Goal: Check status: Check status

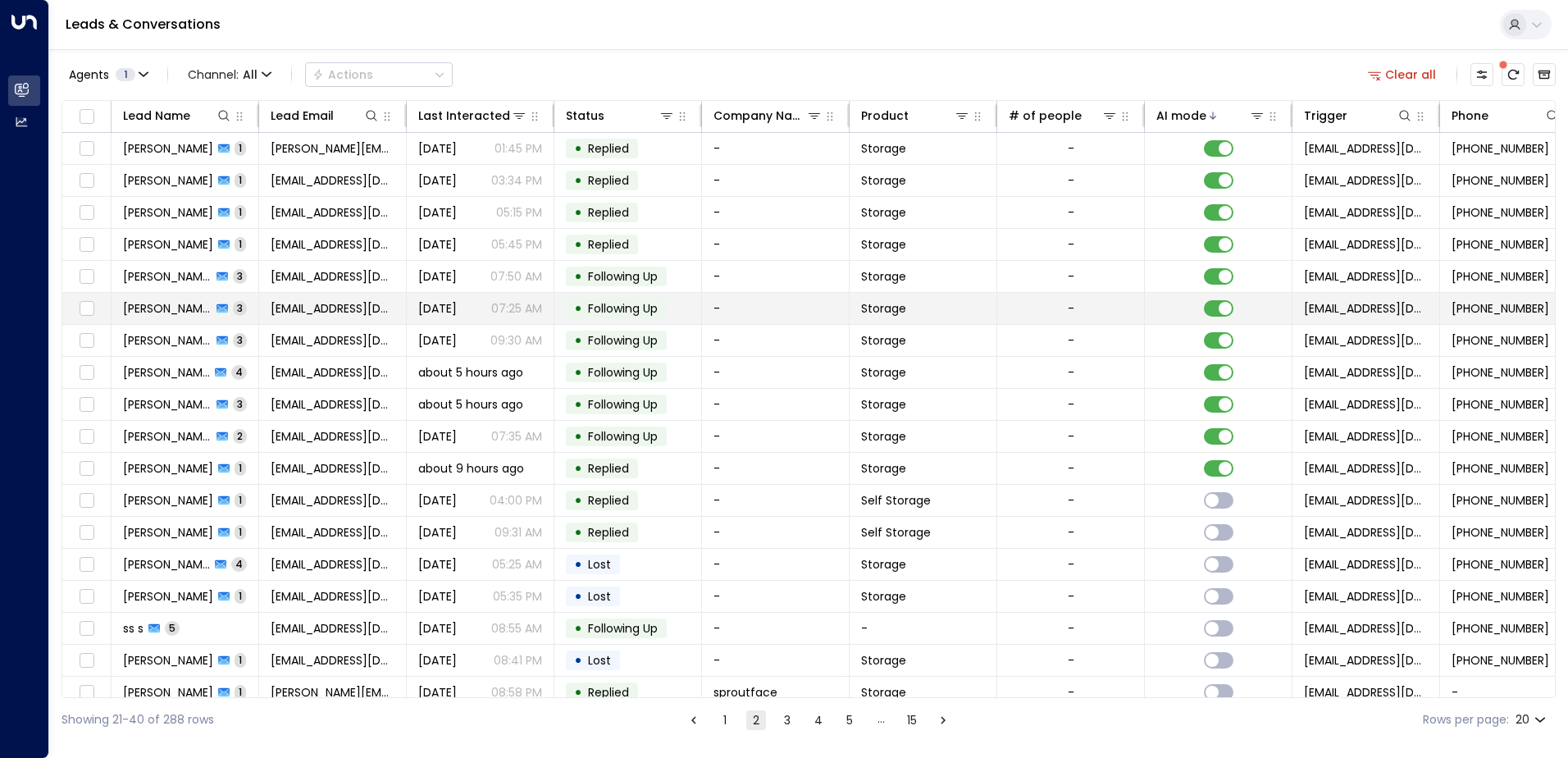
click at [422, 316] on span "[DATE]" at bounding box center [437, 309] width 38 height 16
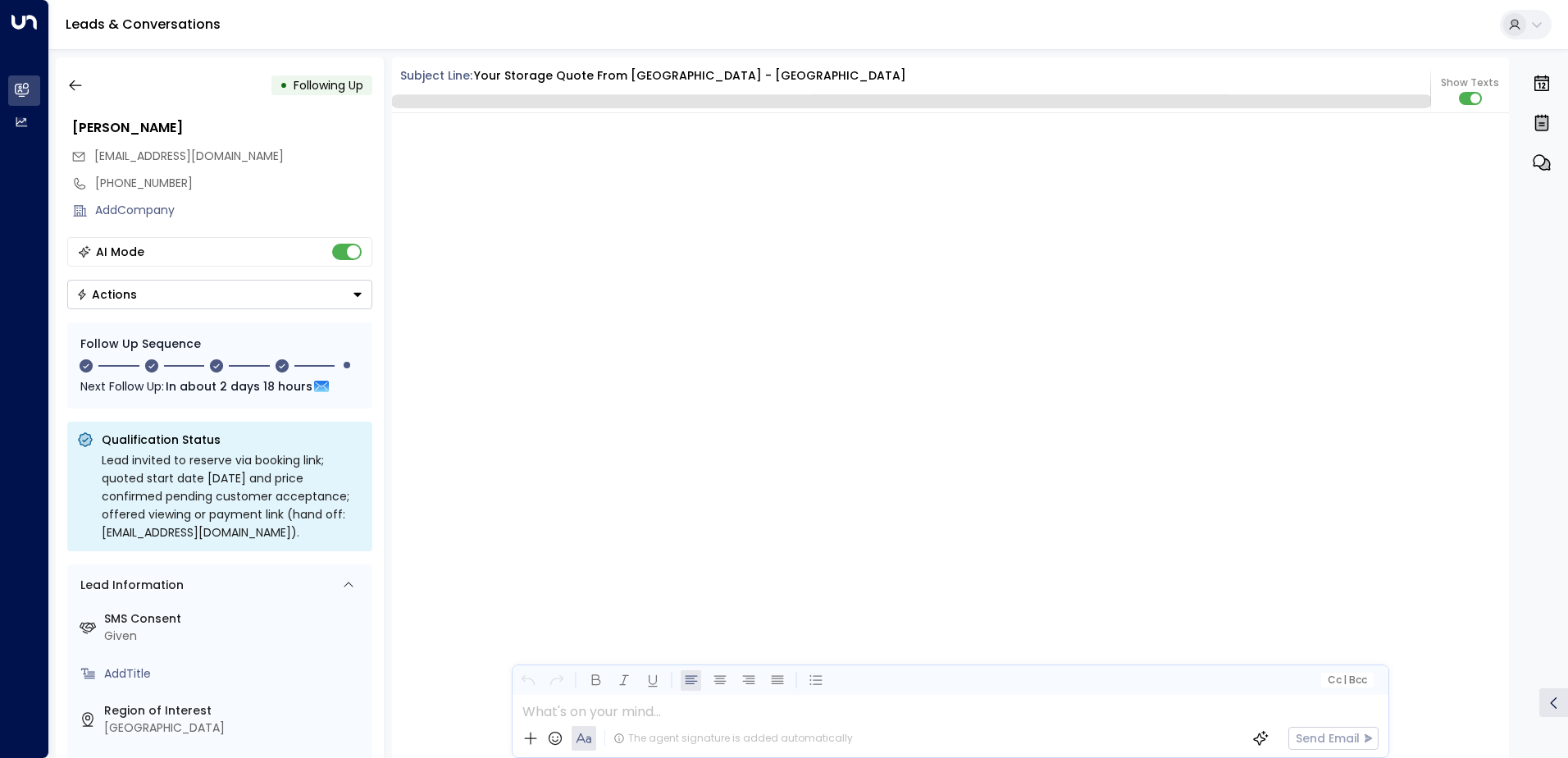
scroll to position [2152, 0]
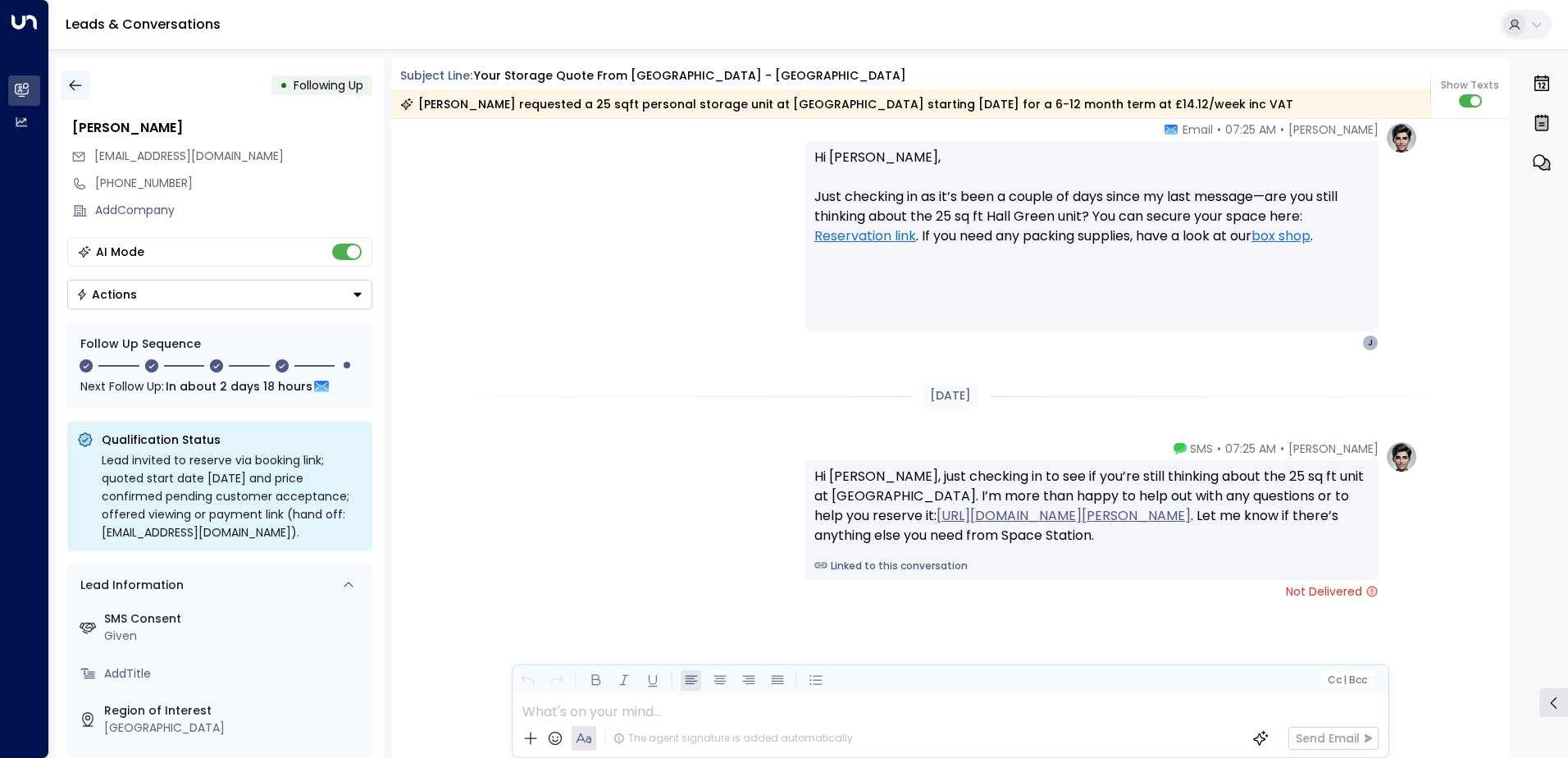
click at [68, 87] on icon "button" at bounding box center [76, 86] width 16 height 16
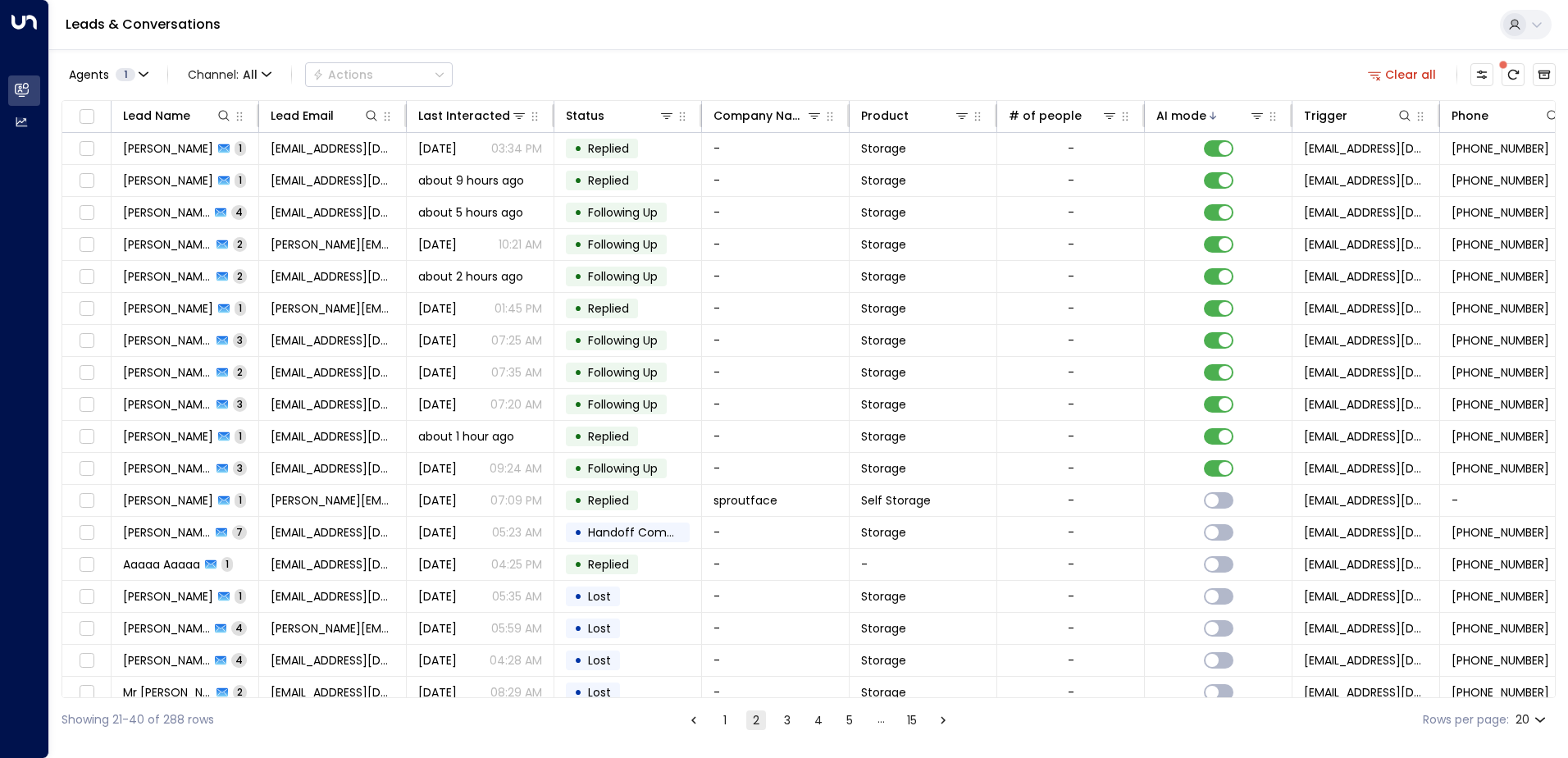
click at [728, 723] on button "1" at bounding box center [725, 721] width 20 height 20
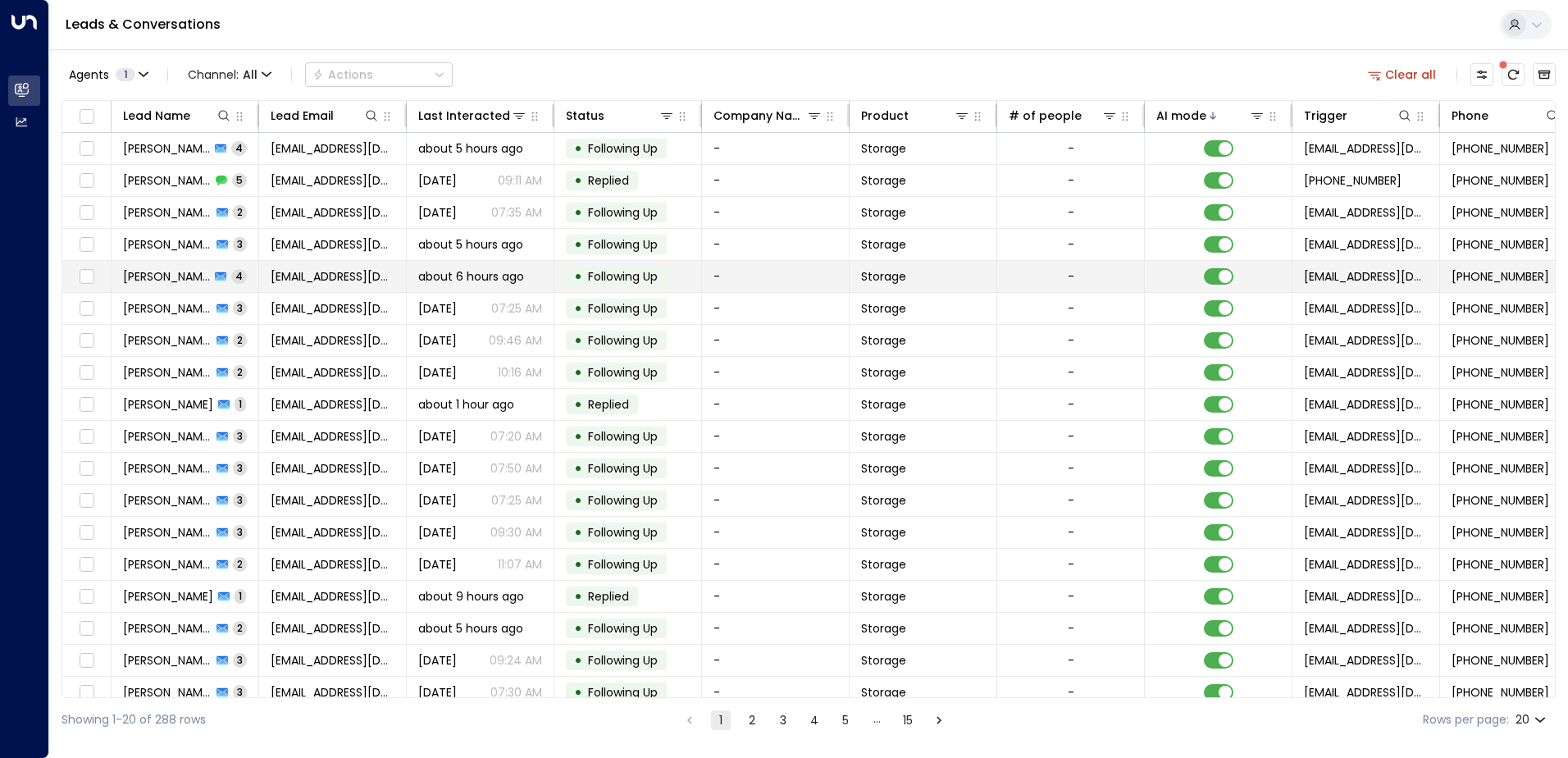
click at [462, 283] on span "about 6 hours ago" at bounding box center [471, 277] width 106 height 16
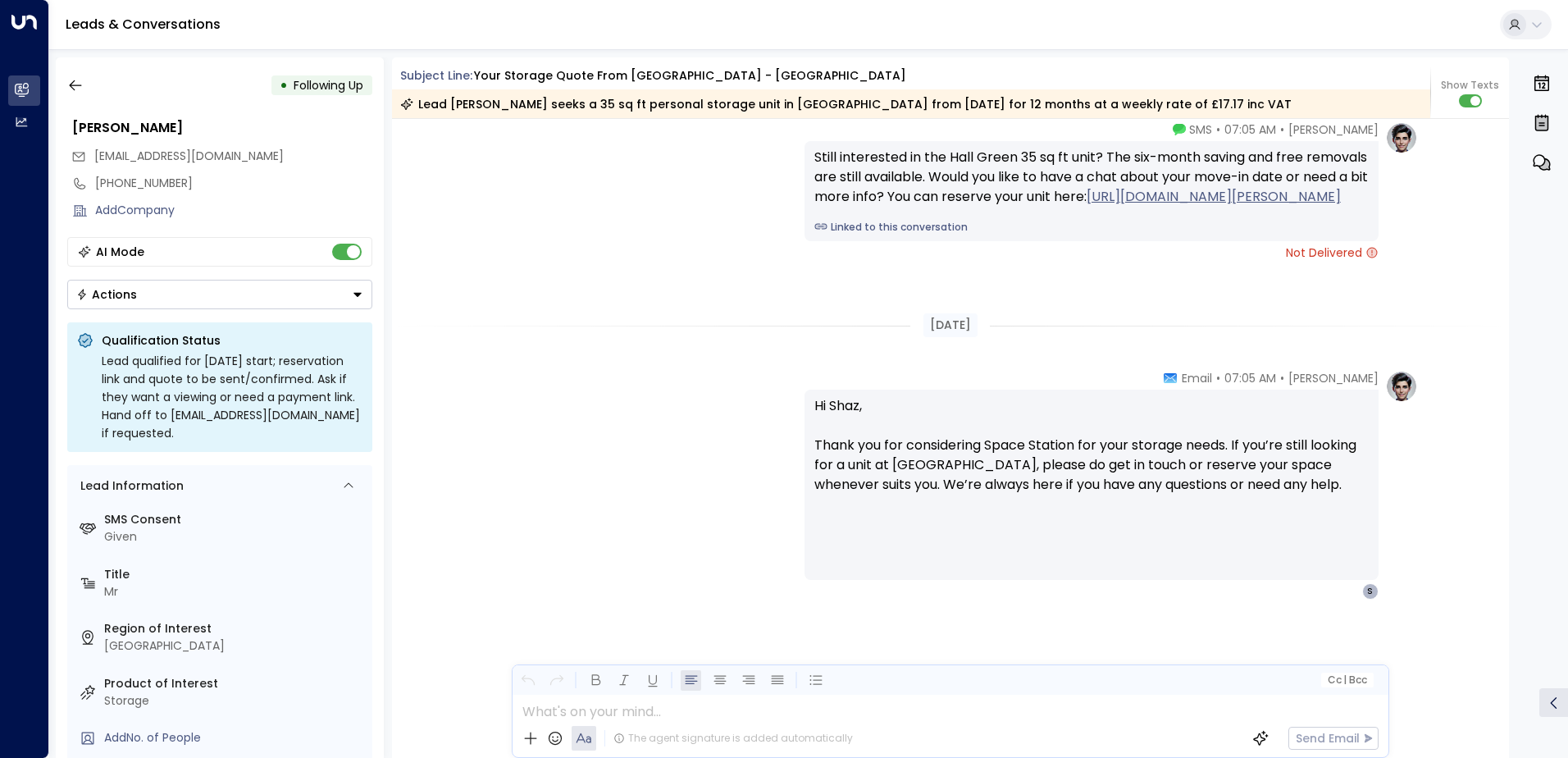
scroll to position [3222, 0]
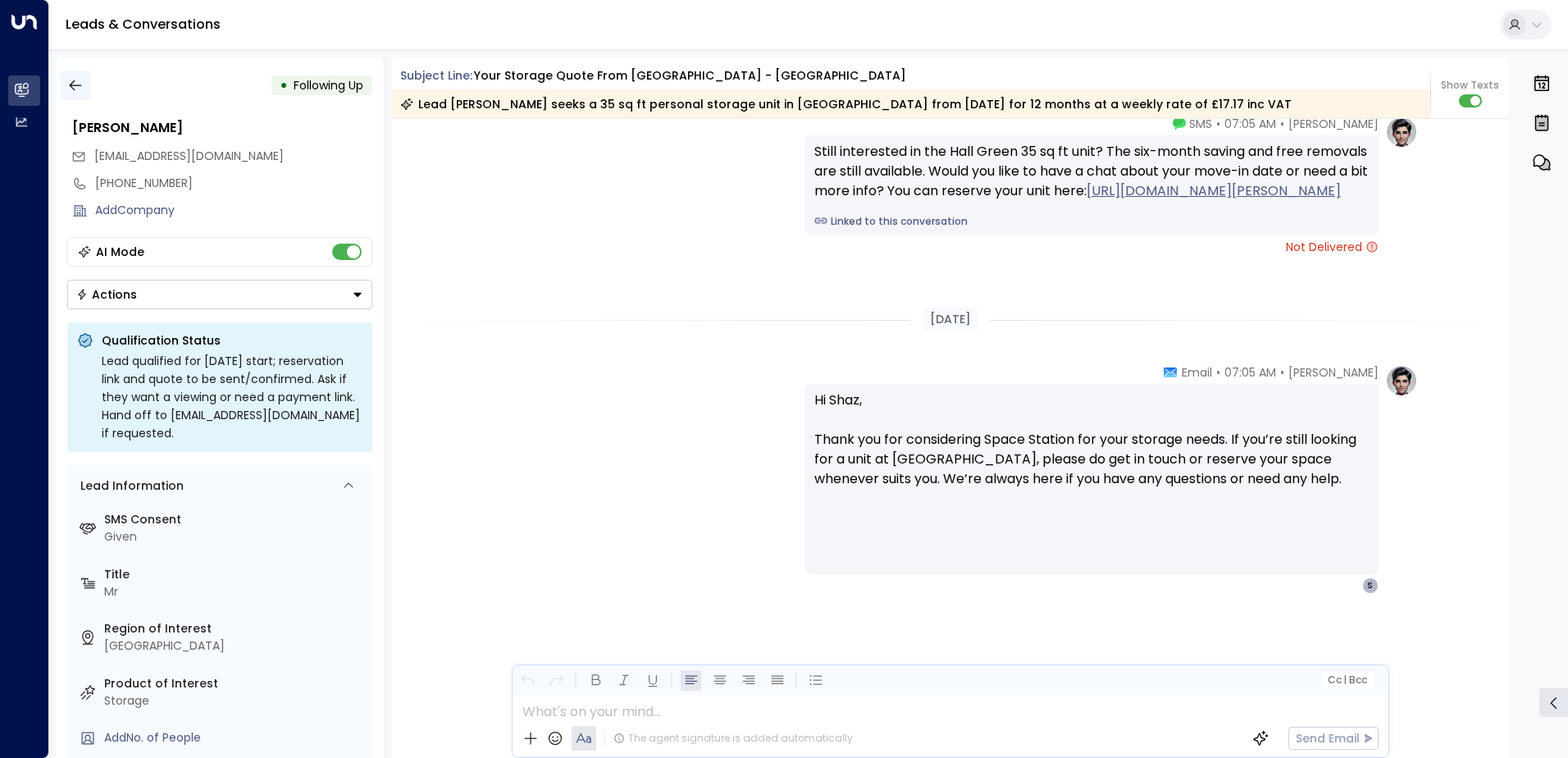
click at [70, 85] on icon "button" at bounding box center [76, 86] width 13 height 11
